Goal: Navigation & Orientation: Understand site structure

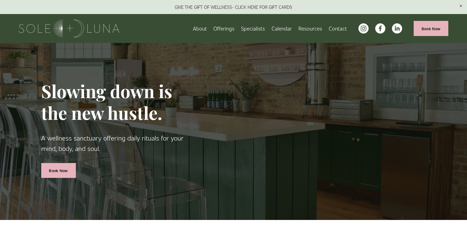
click at [201, 31] on link "About" at bounding box center [200, 29] width 14 height 10
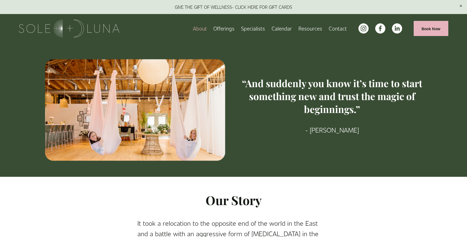
click at [0, 0] on span "Wellness Experiences" at bounding box center [0, 0] width 0 height 0
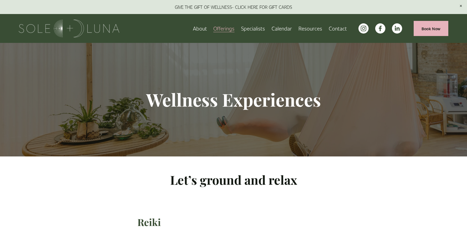
click at [252, 29] on link "Specialists" at bounding box center [253, 29] width 24 height 10
